Goal: Information Seeking & Learning: Find specific page/section

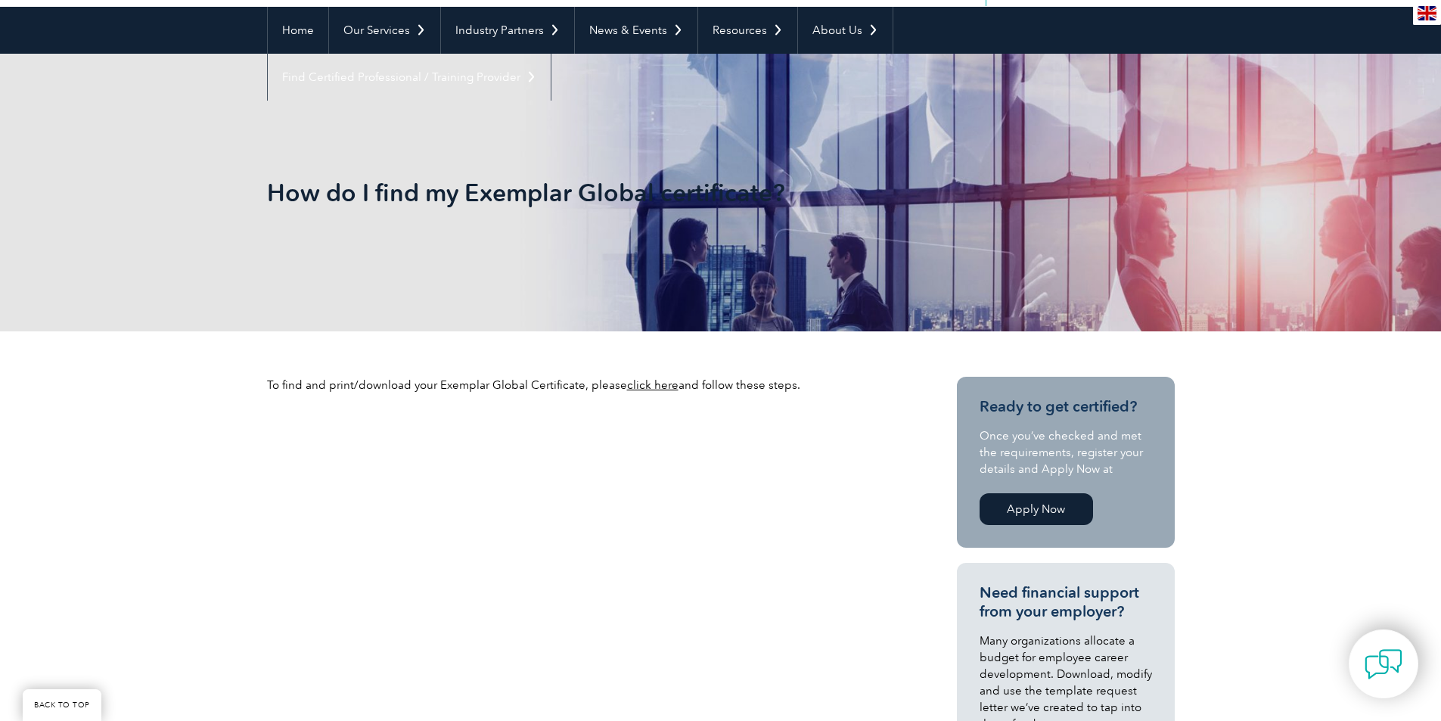
scroll to position [151, 0]
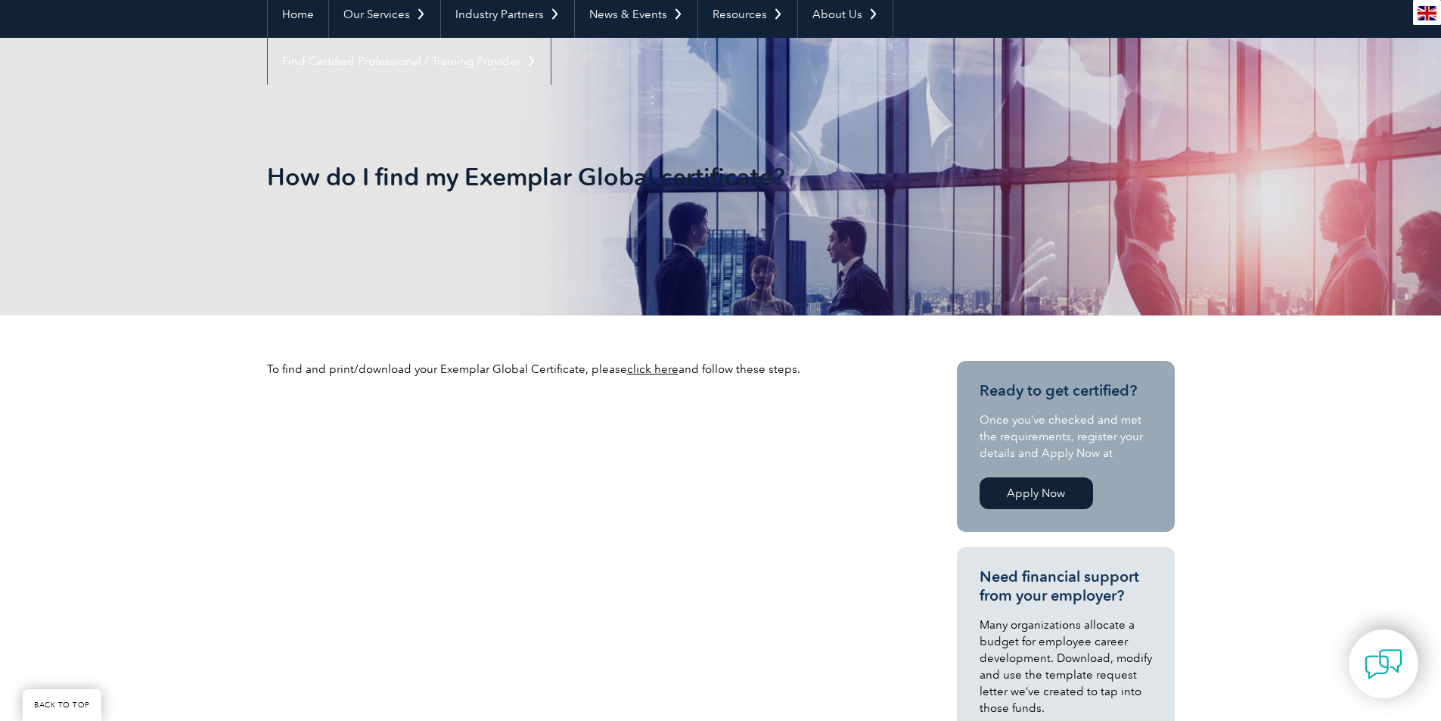
click at [650, 367] on link "click here" at bounding box center [652, 369] width 51 height 14
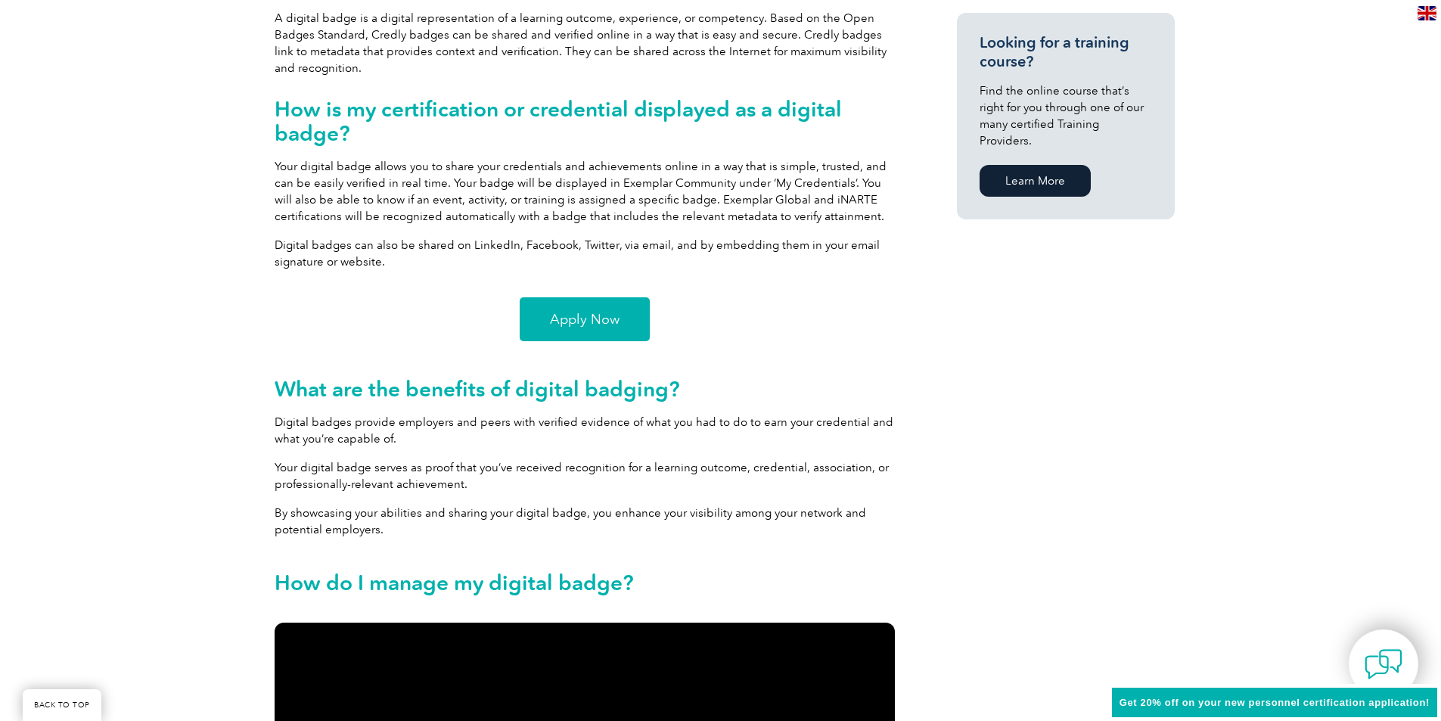
scroll to position [983, 0]
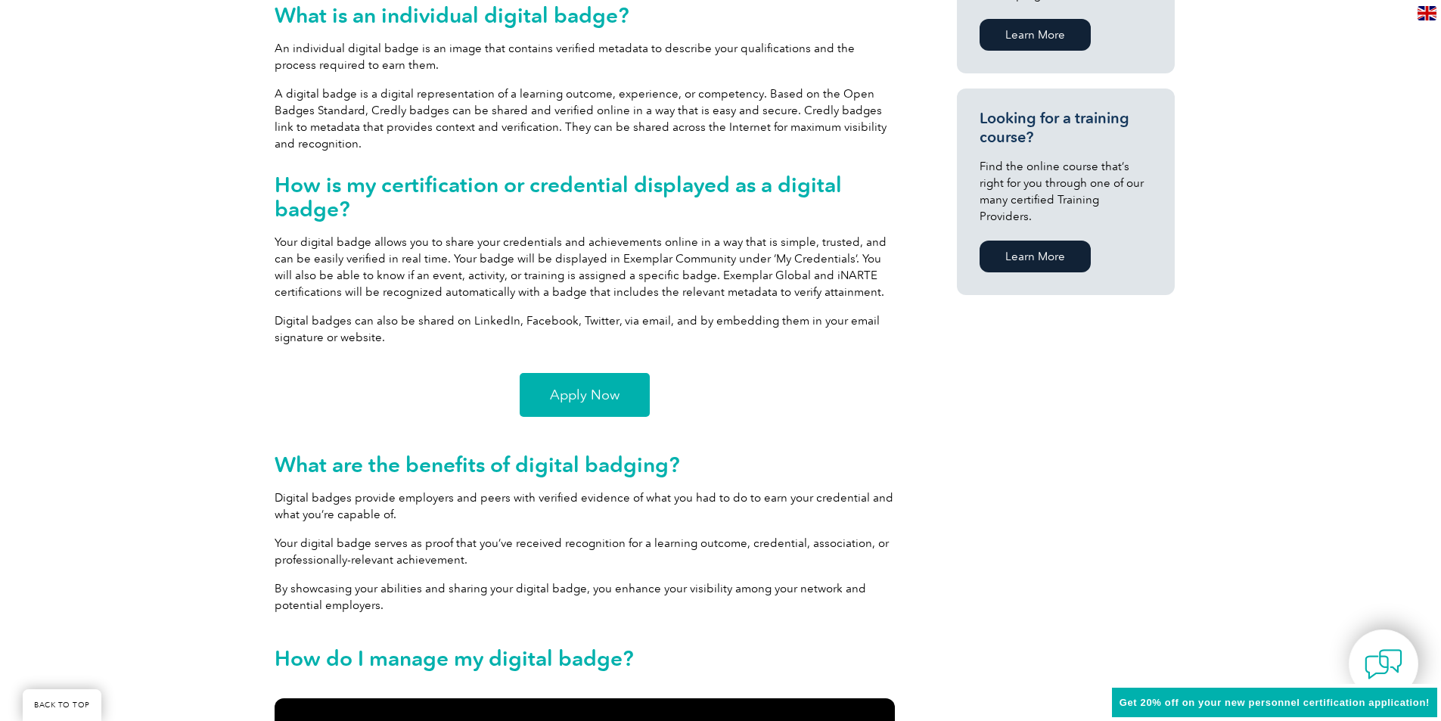
click at [597, 399] on span "Apply Now" at bounding box center [585, 395] width 70 height 14
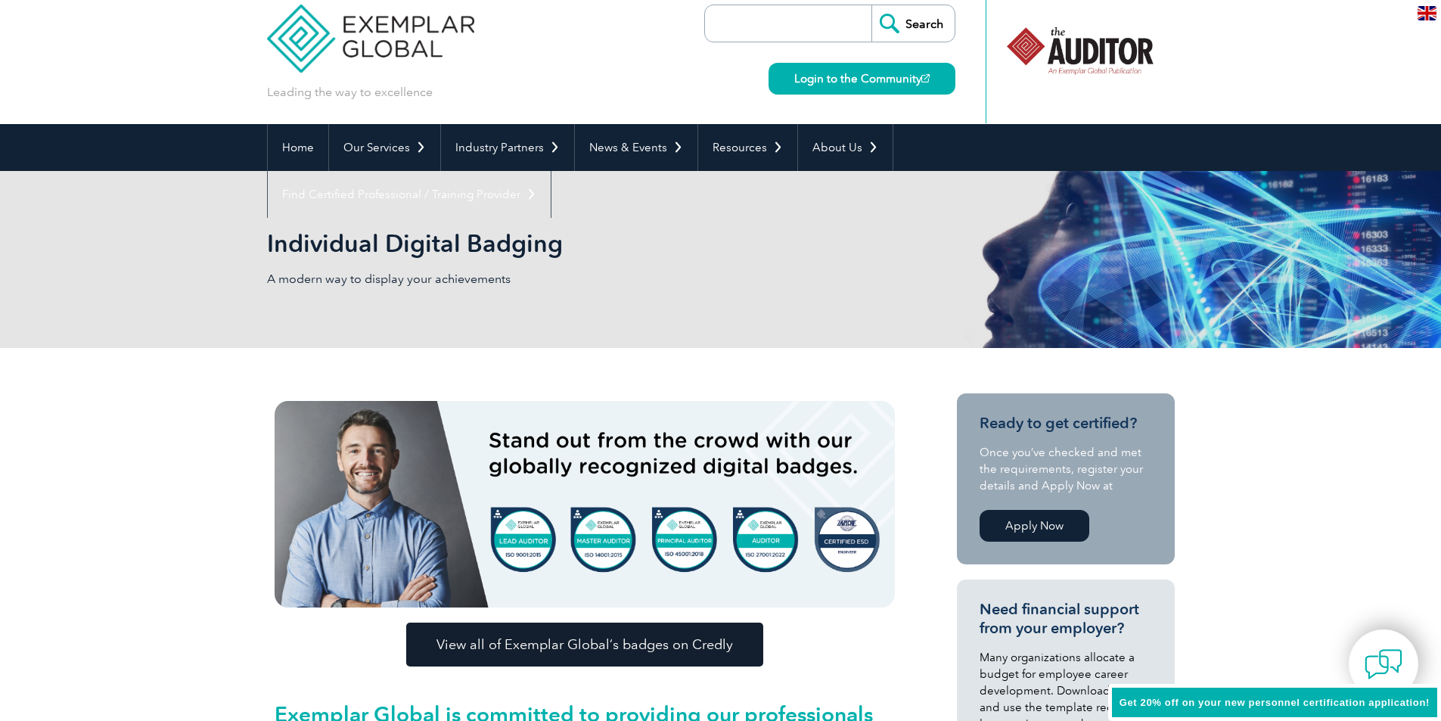
scroll to position [0, 0]
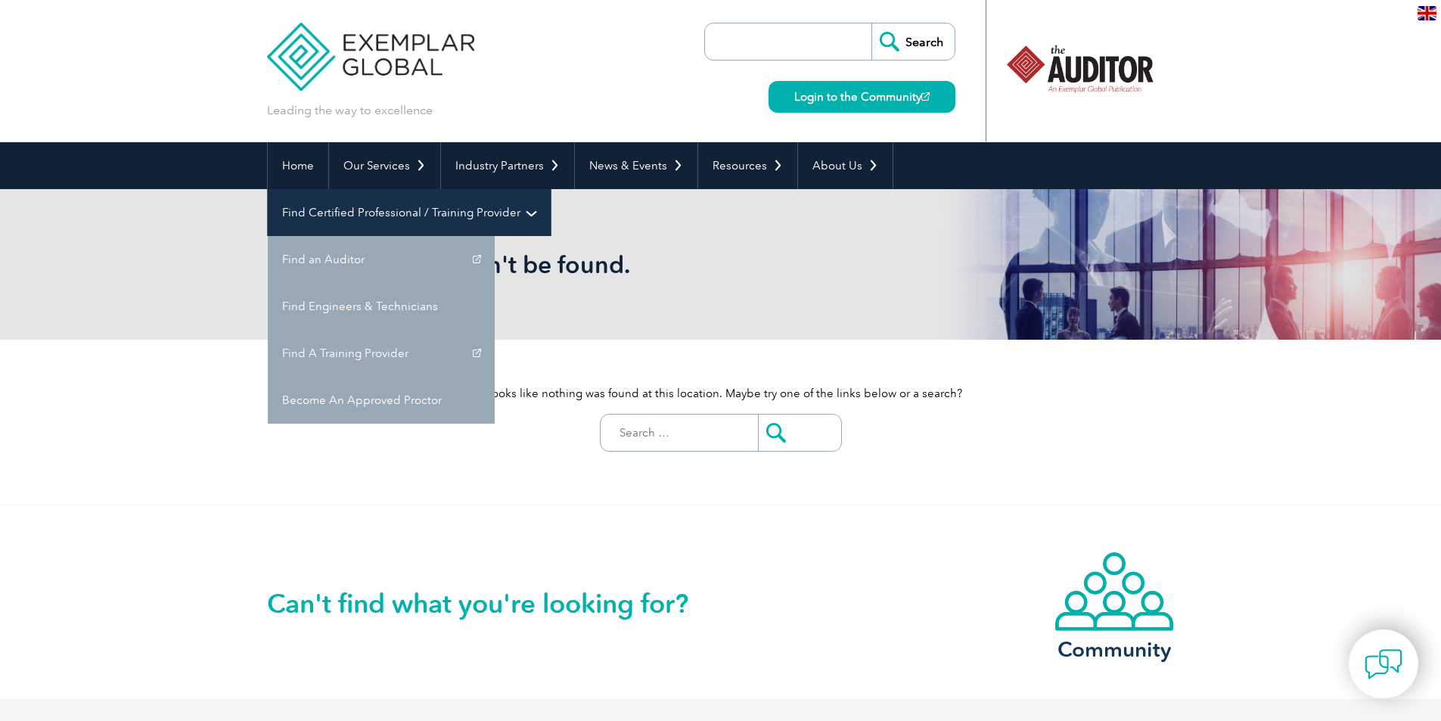
click at [551, 189] on link "Find Certified Professional / Training Provider" at bounding box center [409, 212] width 283 height 47
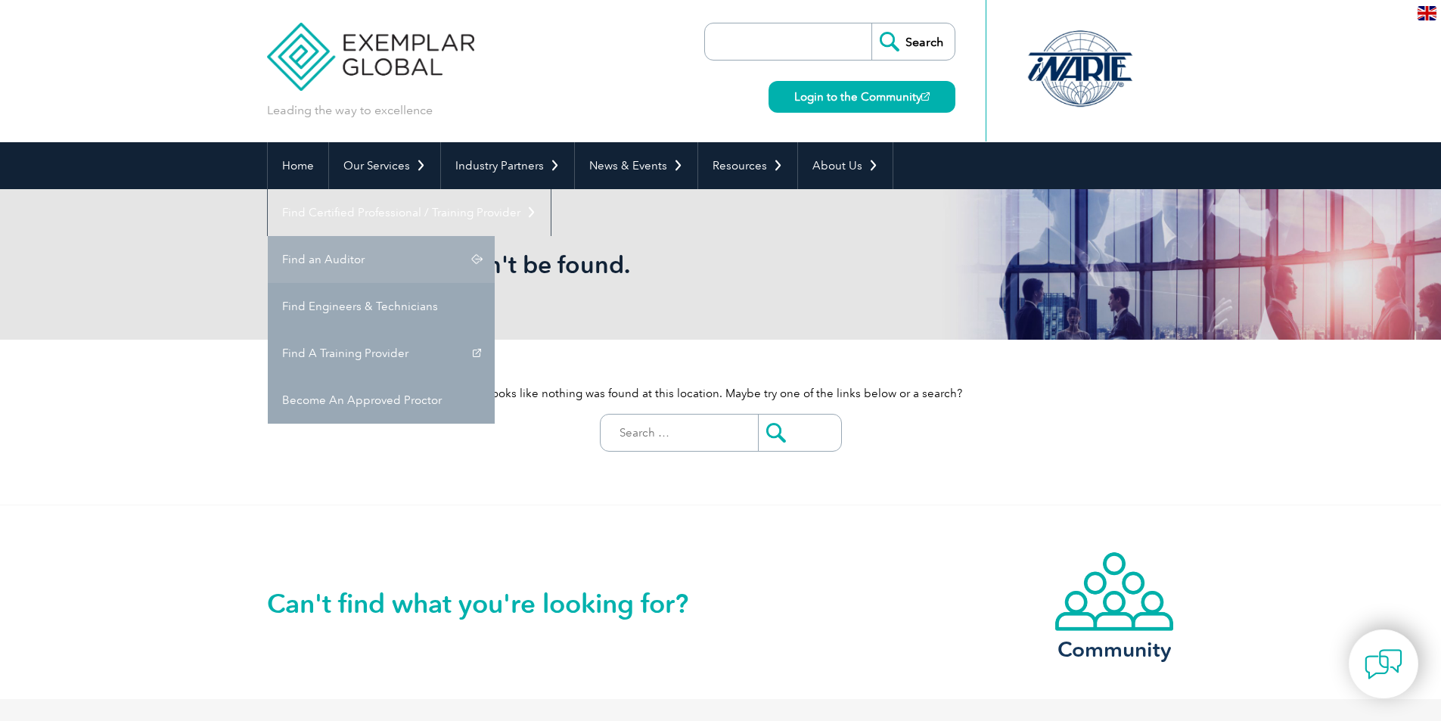
click at [495, 236] on link "Find an Auditor" at bounding box center [381, 259] width 227 height 47
